Goal: Task Accomplishment & Management: Use online tool/utility

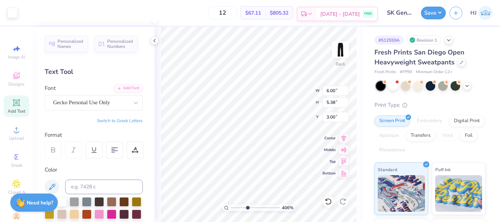
type input "4.05804149575103"
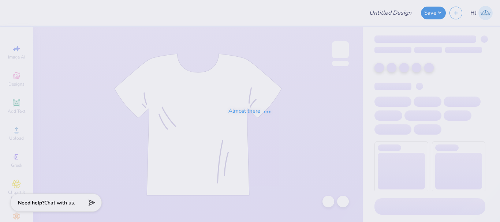
type input "Cornell University : Alanna Stein"
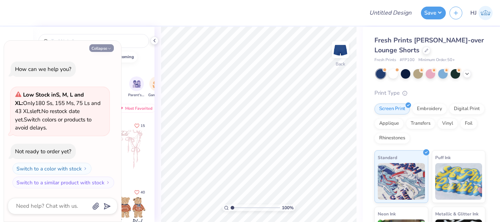
click at [105, 44] on button "Collapse" at bounding box center [101, 48] width 25 height 8
type textarea "x"
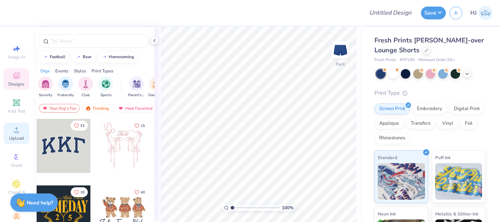
click at [12, 124] on div "Upload" at bounding box center [17, 134] width 26 height 22
click at [15, 102] on icon at bounding box center [16, 102] width 5 height 5
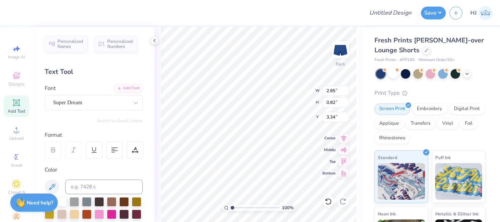
type input "4.99"
type input "4.47"
type input "2.01445811466782"
type input "2.81"
type input "1.18"
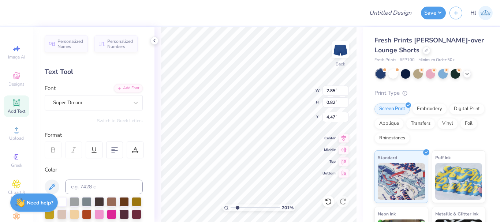
type input "4.28"
type input "2.01445811466782"
type input "4.37"
type input "2.01445811466782"
type input "4.83"
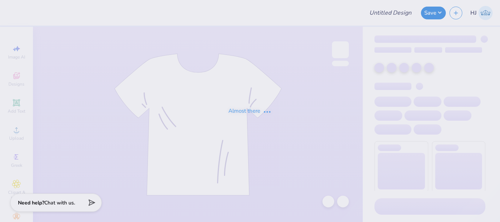
type input "Lambda Fall Hats"
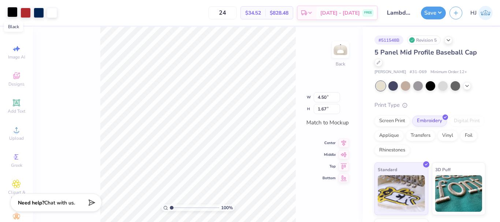
click at [10, 10] on div at bounding box center [12, 12] width 10 height 10
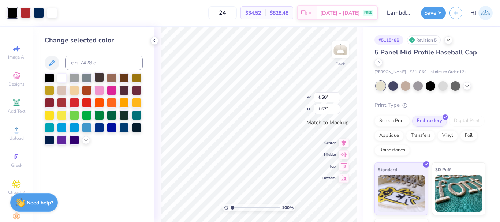
drag, startPoint x: 53, startPoint y: 59, endPoint x: 98, endPoint y: 74, distance: 46.6
click at [54, 60] on icon at bounding box center [52, 63] width 9 height 9
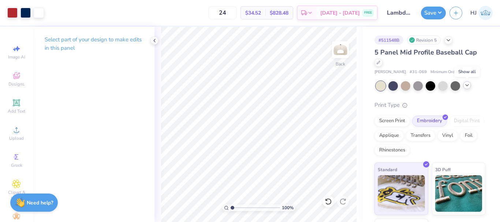
click at [466, 86] on icon at bounding box center [467, 85] width 6 height 6
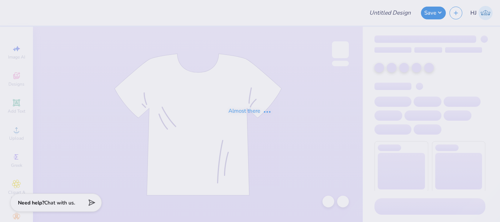
type input "Hoodies for Presley"
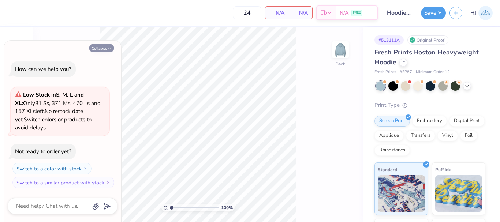
click at [99, 46] on button "Collapse" at bounding box center [101, 48] width 25 height 8
type textarea "x"
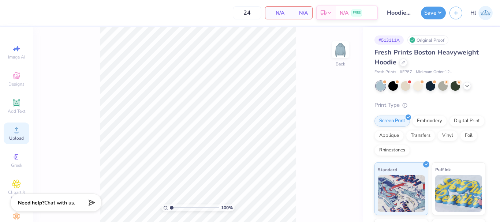
click at [12, 124] on div "Upload" at bounding box center [17, 134] width 26 height 22
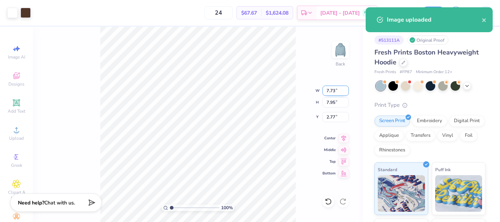
click at [332, 92] on input "7.73" at bounding box center [335, 91] width 26 height 10
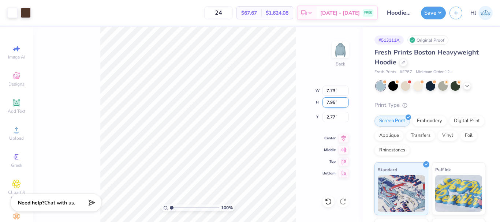
click at [332, 102] on input "7.95" at bounding box center [335, 102] width 26 height 10
type input "3.5"
type input "3.40"
type input "3.50"
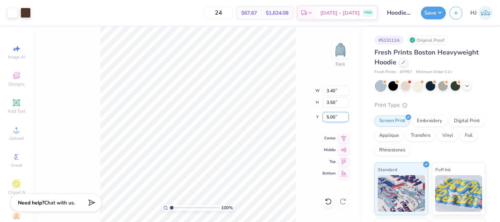
click at [333, 118] on input "5.00" at bounding box center [335, 117] width 26 height 10
type input "3.00"
click at [338, 53] on img at bounding box center [339, 49] width 29 height 29
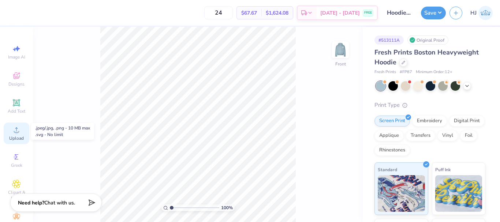
click at [15, 128] on icon at bounding box center [16, 129] width 9 height 9
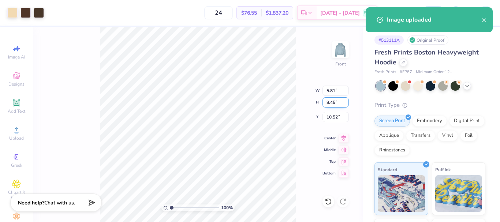
click at [334, 104] on input "8.45" at bounding box center [335, 102] width 26 height 10
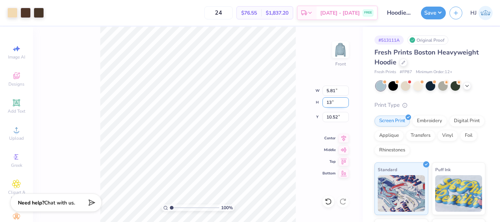
type input "13"
type input "8.93"
type input "13.00"
click at [333, 113] on input "8.25" at bounding box center [335, 117] width 26 height 10
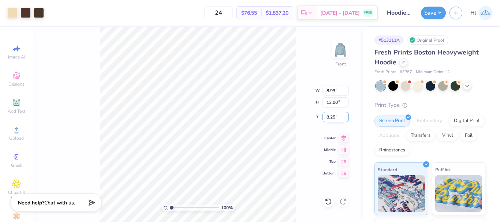
click at [333, 113] on input "8.25" at bounding box center [335, 117] width 26 height 10
click at [332, 117] on input "5.00" at bounding box center [335, 117] width 26 height 10
type input "6.00"
click at [331, 53] on img at bounding box center [339, 49] width 29 height 29
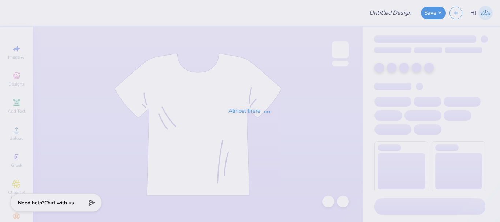
type input "[PERSON_NAME] : [US_STATE][GEOGRAPHIC_DATA]"
type input "AOE Fall Merch"
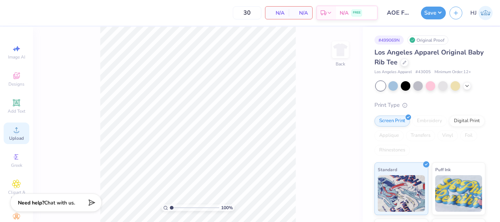
click at [19, 138] on span "Upload" at bounding box center [16, 138] width 15 height 6
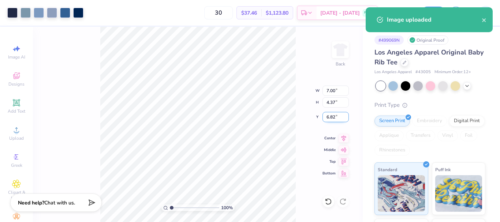
click at [330, 114] on input "6.82" at bounding box center [335, 117] width 26 height 10
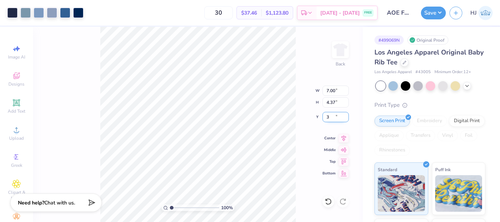
type input "3.00"
click at [332, 117] on input "3.00" at bounding box center [335, 117] width 26 height 10
type input "2.00"
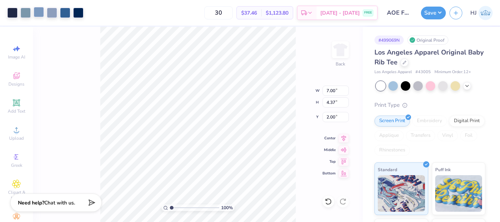
type input "3.00"
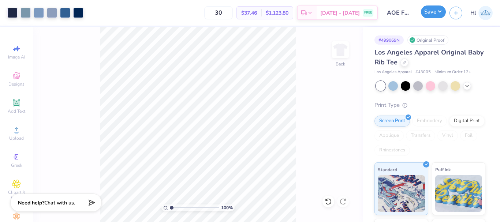
click at [434, 8] on button "Save" at bounding box center [433, 11] width 25 height 13
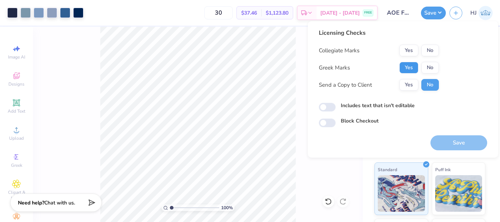
click at [411, 63] on button "Yes" at bounding box center [408, 68] width 19 height 12
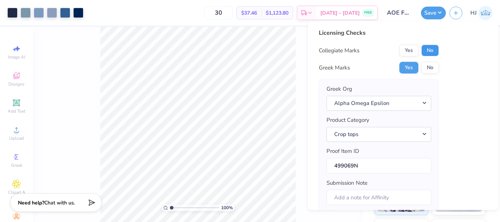
click at [431, 52] on button "No" at bounding box center [430, 51] width 18 height 12
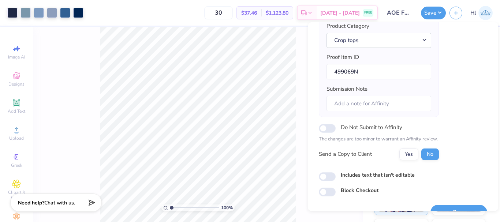
scroll to position [111, 0]
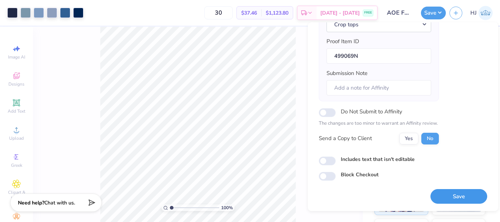
click at [457, 194] on button "Save" at bounding box center [458, 196] width 57 height 15
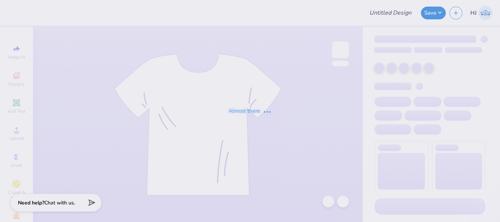
type input "Merch for Kappa Alpha Theta"
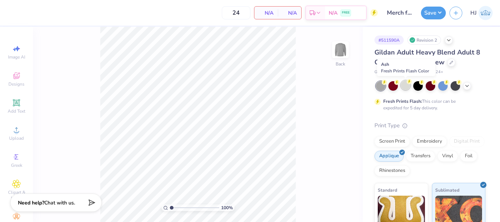
click at [409, 86] on div at bounding box center [405, 85] width 10 height 10
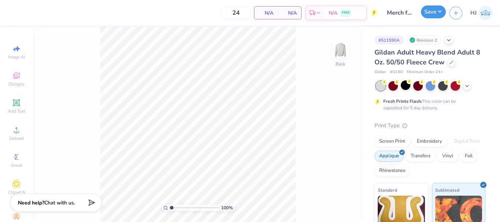
click at [436, 8] on button "Save" at bounding box center [433, 11] width 25 height 13
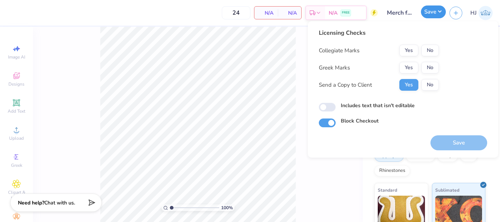
click at [437, 8] on button "Save" at bounding box center [433, 11] width 25 height 13
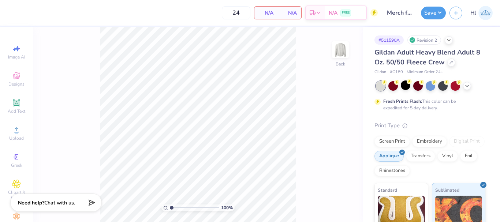
scroll to position [14, 0]
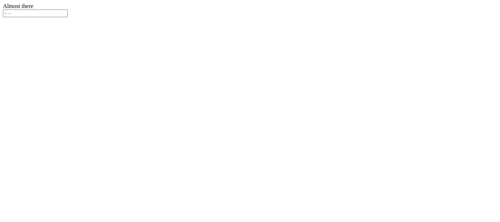
type input "100"
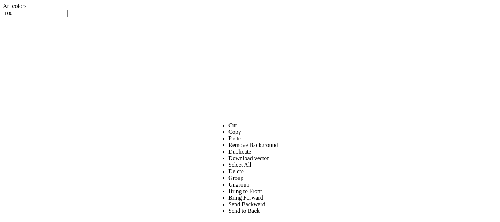
click at [230, 181] on li "Ungroup" at bounding box center [253, 184] width 50 height 7
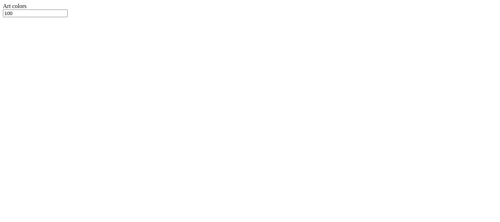
type input "1.10522621487156"
type input "2.52"
type input "2.22643191709162"
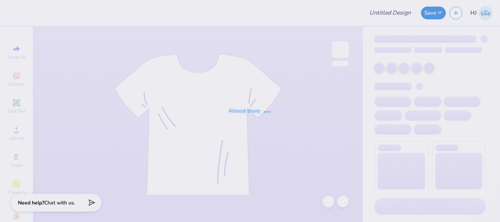
type input "Arapahoe High School Field Hockey : [PERSON_NAME]"
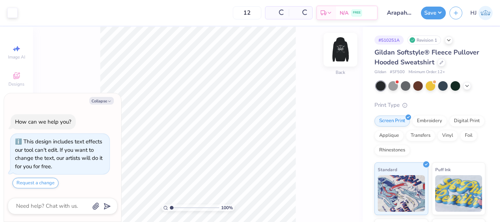
click at [347, 46] on img at bounding box center [339, 49] width 29 height 29
type textarea "x"
type input "2.71964221644285"
type textarea "x"
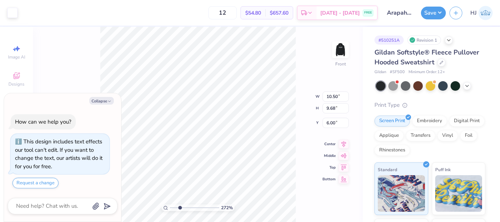
type input "2.71964221644285"
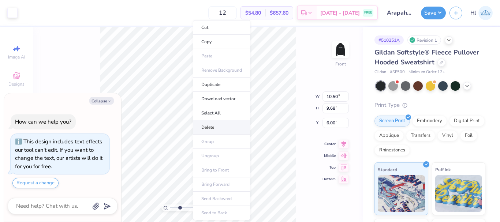
type textarea "x"
type input "2.71964221644285"
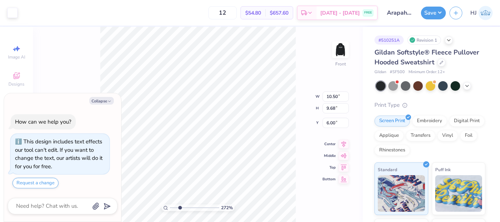
type textarea "x"
type input "2.71964221644285"
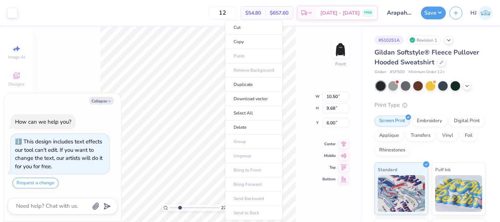
type textarea "x"
type input "2.71964221644285"
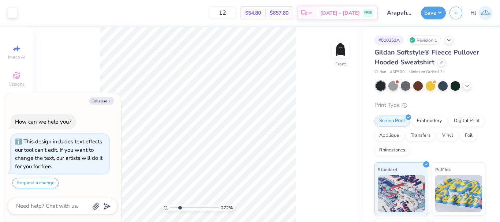
type textarea "x"
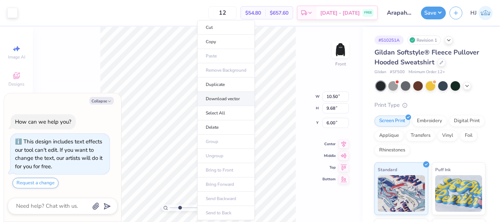
click at [221, 97] on li "Download vector" at bounding box center [225, 99] width 57 height 14
type input "2.71964221644285"
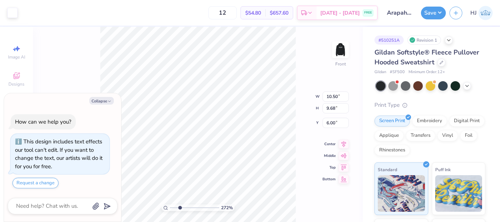
type textarea "x"
type input "1"
click at [94, 96] on div "Collapse How can we help you? This design includes text effects our tool can't …" at bounding box center [62, 157] width 117 height 129
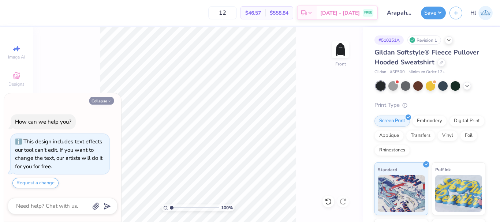
click at [98, 101] on button "Collapse" at bounding box center [101, 101] width 25 height 8
type textarea "x"
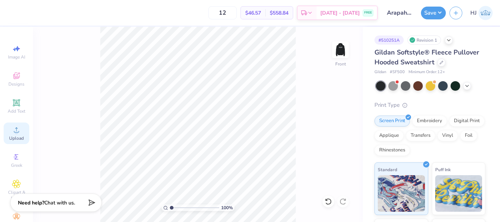
click at [12, 135] on div "Upload" at bounding box center [17, 134] width 26 height 22
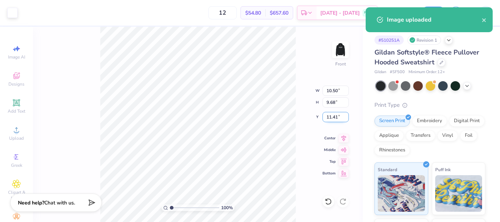
click at [334, 117] on input "11.41" at bounding box center [335, 117] width 26 height 10
type input "6.00"
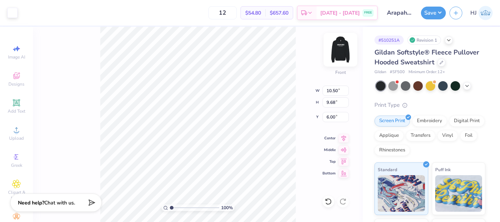
click at [347, 50] on img at bounding box center [339, 49] width 29 height 29
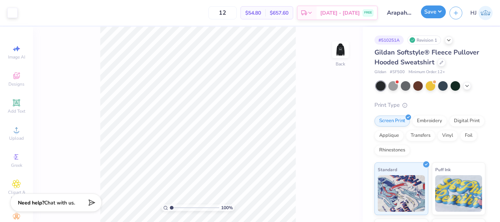
click at [437, 9] on button "Save" at bounding box center [433, 11] width 25 height 13
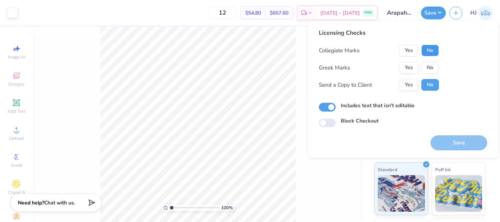
click at [431, 53] on button "No" at bounding box center [430, 51] width 18 height 12
click at [429, 68] on button "No" at bounding box center [430, 68] width 18 height 12
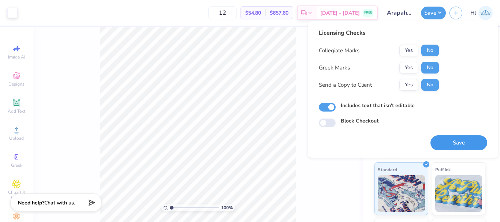
click at [453, 142] on button "Save" at bounding box center [458, 142] width 57 height 15
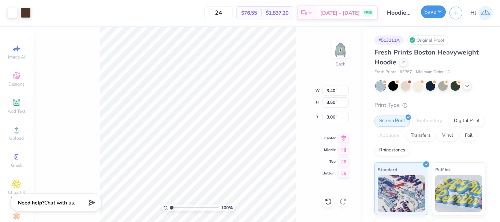
click at [441, 18] on div "Save" at bounding box center [433, 13] width 25 height 13
click at [441, 11] on button "Save" at bounding box center [433, 11] width 25 height 13
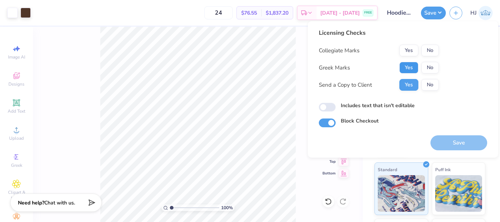
click at [407, 65] on button "Yes" at bounding box center [408, 68] width 19 height 12
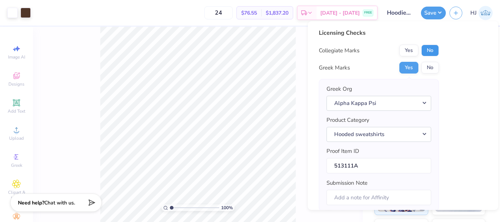
click at [427, 50] on button "No" at bounding box center [430, 51] width 18 height 12
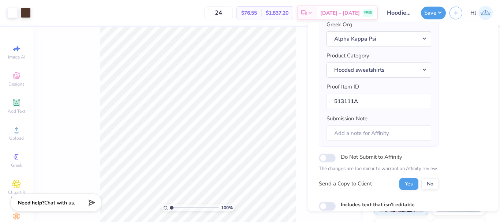
scroll to position [73, 0]
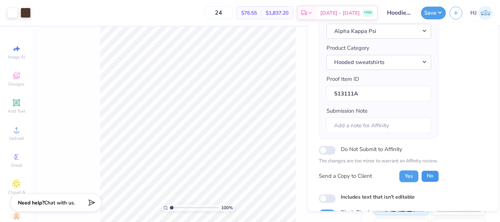
click at [437, 177] on button "No" at bounding box center [430, 176] width 18 height 12
click at [412, 176] on button "Yes" at bounding box center [408, 176] width 19 height 12
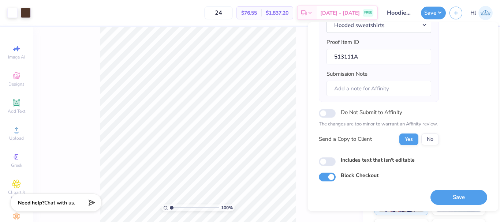
scroll to position [111, 0]
click at [448, 193] on button "Save" at bounding box center [458, 196] width 57 height 15
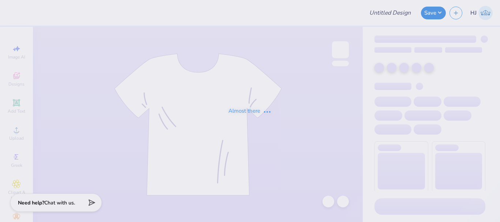
type input "Merch for Kappa Alpha Theta"
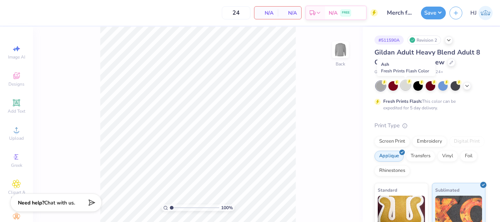
click at [407, 86] on div at bounding box center [405, 85] width 10 height 10
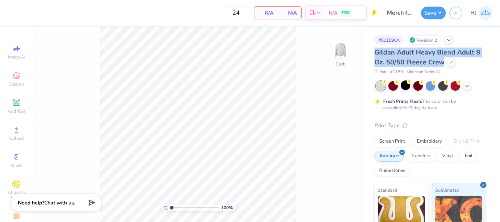
drag, startPoint x: 374, startPoint y: 50, endPoint x: 443, endPoint y: 62, distance: 70.2
click at [443, 62] on div "Gildan Adult Heavy Blend Adult 8 Oz. 50/50 Fleece Crew" at bounding box center [429, 58] width 111 height 20
copy span "Gildan Adult Heavy Blend Adult 8 Oz. 50/50 Fleece Crew"
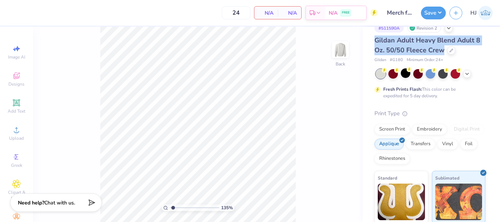
scroll to position [14, 0]
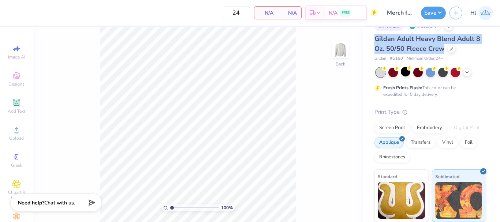
type input "1"
click at [400, 44] on span "Gildan Adult Heavy Blend Adult 8 Oz. 50/50 Fleece Crew" at bounding box center [427, 43] width 106 height 19
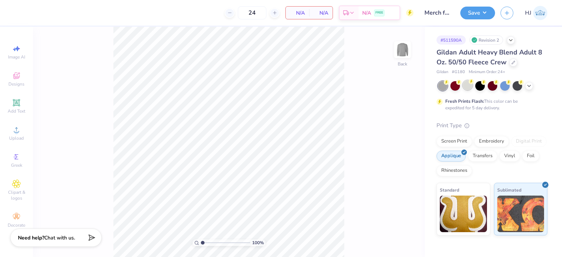
click at [331, 86] on div at bounding box center [468, 85] width 10 height 10
click at [331, 133] on div "100 % Back" at bounding box center [229, 142] width 392 height 230
click at [331, 52] on div "100 % Back" at bounding box center [229, 142] width 392 height 230
click at [331, 51] on img at bounding box center [402, 49] width 29 height 29
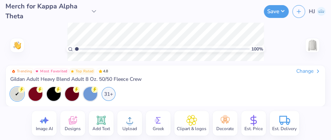
type input "1"
drag, startPoint x: 77, startPoint y: 48, endPoint x: 53, endPoint y: 51, distance: 24.3
click at [75, 51] on input "range" at bounding box center [162, 49] width 175 height 7
